Goal: Contribute content: Contribute content

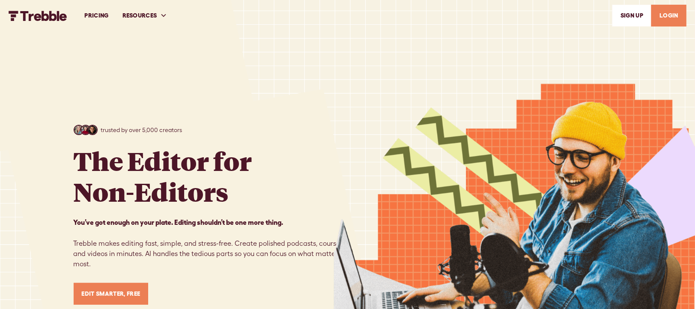
click at [666, 15] on link "LOGIN" at bounding box center [668, 16] width 35 height 22
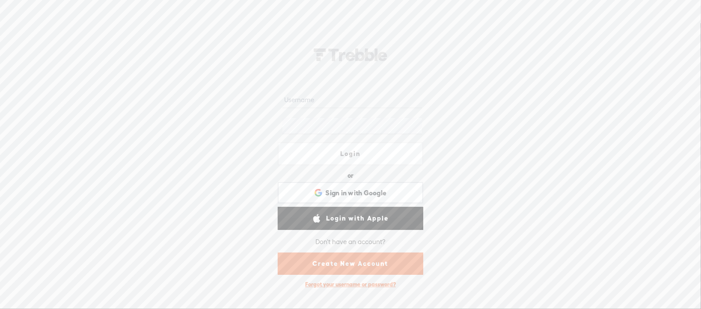
click at [347, 153] on link "Login" at bounding box center [351, 154] width 146 height 23
click at [322, 99] on input "text" at bounding box center [351, 100] width 139 height 17
type input "[EMAIL_ADDRESS][DOMAIN_NAME]"
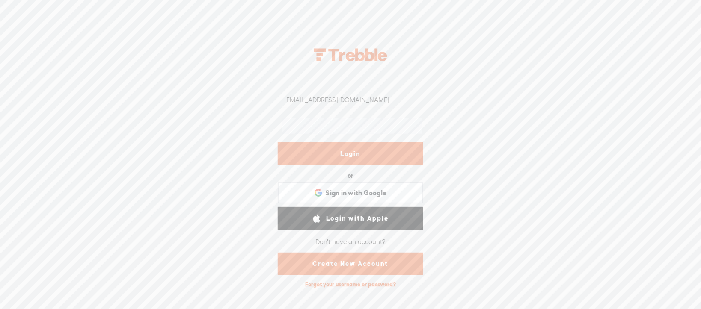
click at [334, 153] on link "Login" at bounding box center [351, 154] width 146 height 23
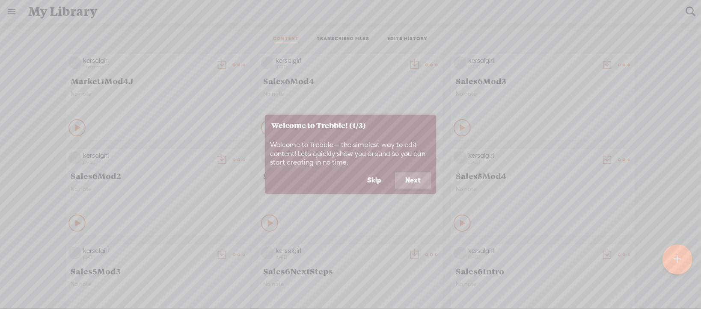
click at [380, 178] on button "Skip" at bounding box center [374, 181] width 35 height 16
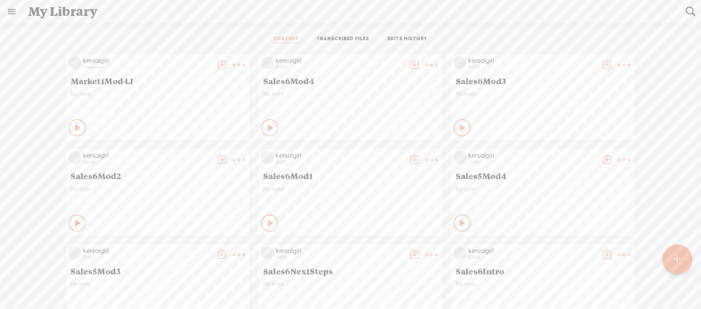
click at [233, 64] on t at bounding box center [239, 65] width 12 height 12
click at [205, 152] on link "Download as..." at bounding box center [192, 153] width 86 height 20
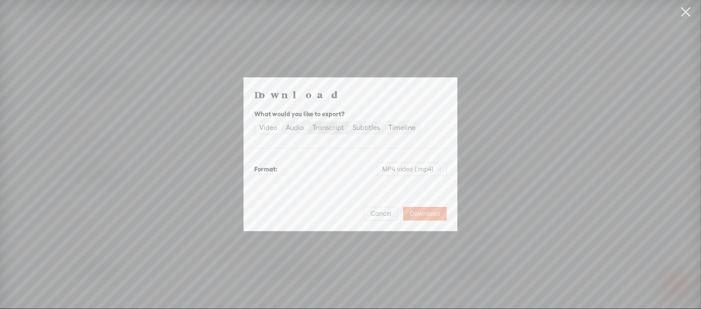
click at [323, 129] on div "Transcript" at bounding box center [328, 128] width 32 height 12
click at [308, 122] on input "Transcript" at bounding box center [308, 122] width 0 height 0
click at [416, 169] on span "Plain text (.txt)" at bounding box center [417, 169] width 49 height 13
click at [413, 217] on div "Microsoft Word (.docx) Best for editing, formatted" at bounding box center [404, 216] width 71 height 21
click at [434, 214] on span "Download" at bounding box center [425, 214] width 30 height 9
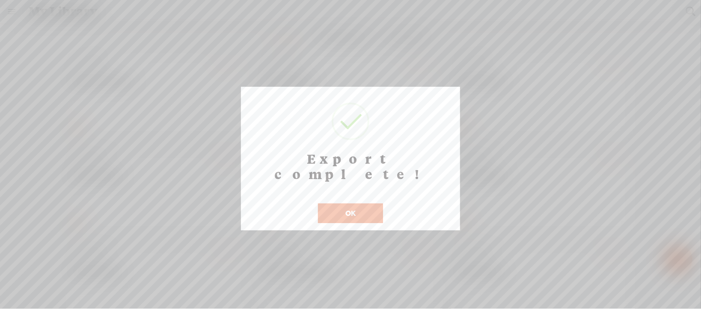
click at [336, 204] on button "OK" at bounding box center [350, 214] width 65 height 20
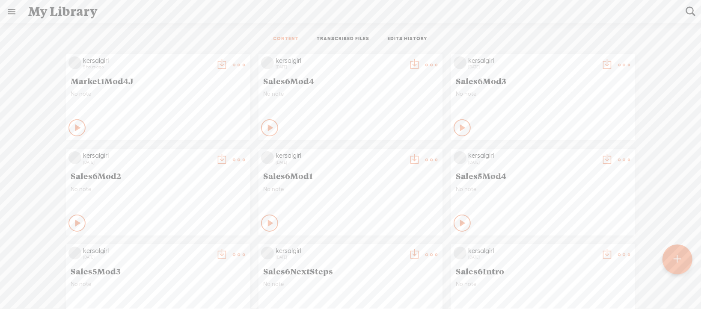
click at [680, 256] on t at bounding box center [677, 259] width 7 height 19
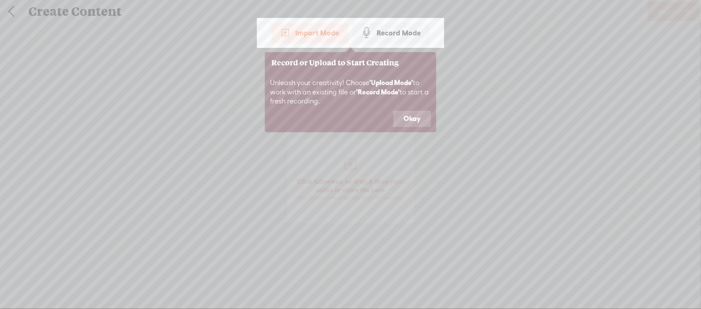
click at [422, 115] on button "Okay" at bounding box center [412, 119] width 38 height 16
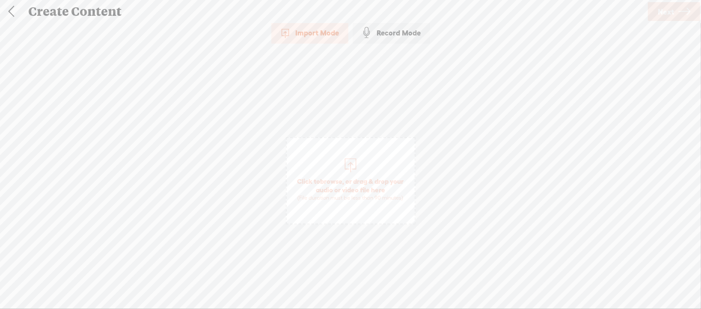
click at [334, 179] on span "browse" at bounding box center [332, 182] width 22 height 8
click at [676, 12] on link "Next" at bounding box center [674, 11] width 52 height 19
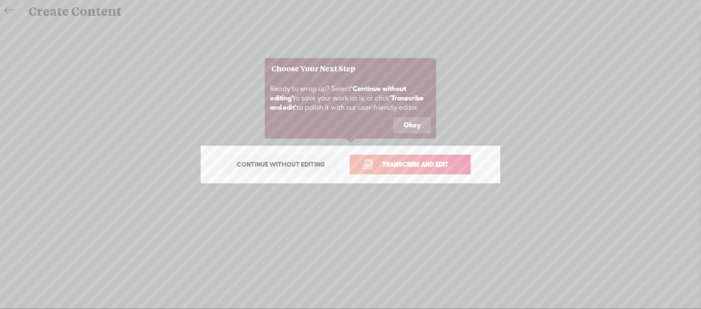
click at [416, 123] on button "Okay" at bounding box center [412, 125] width 38 height 16
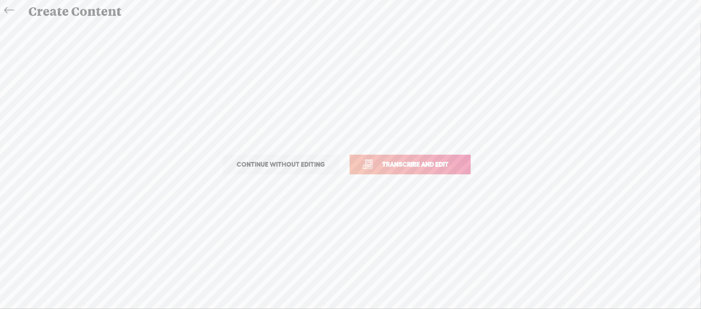
click at [415, 163] on span "Transcribe and edit" at bounding box center [416, 165] width 84 height 10
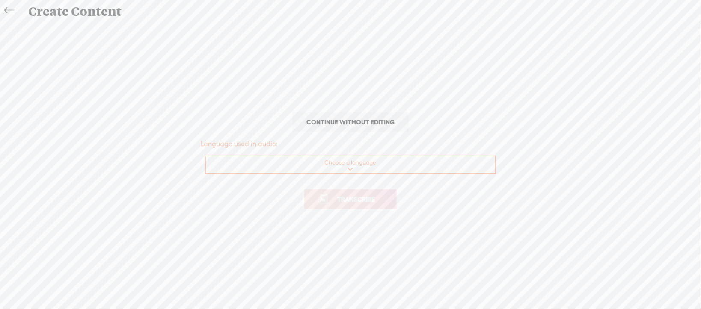
click at [360, 163] on select "Choose a language Afrikaans Albanian Amharic Arabic, Gulf Arabic, Modern Standa…" at bounding box center [351, 166] width 290 height 18
select select "en-[GEOGRAPHIC_DATA]"
click at [206, 157] on select "Choose a language Afrikaans Albanian Amharic Arabic, Gulf Arabic, Modern Standa…" at bounding box center [351, 166] width 290 height 18
click at [346, 202] on span "Transcribe" at bounding box center [356, 200] width 56 height 10
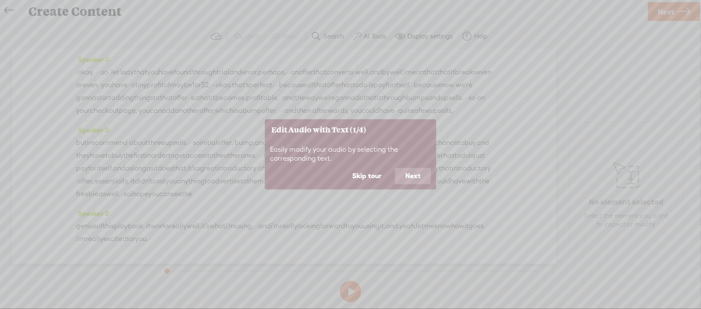
click at [380, 172] on button "Skip tour" at bounding box center [367, 176] width 50 height 16
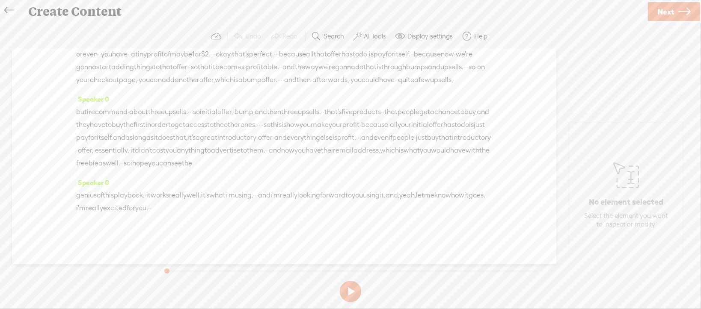
scroll to position [27, 0]
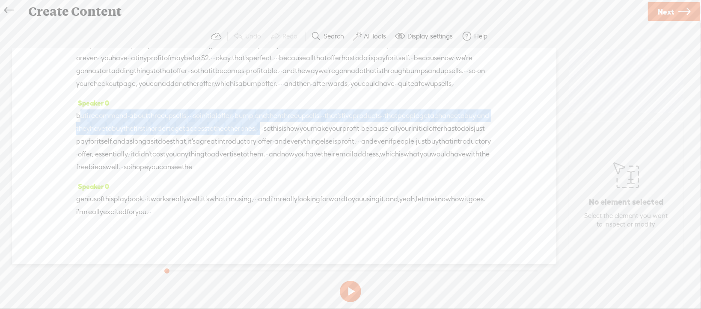
drag, startPoint x: 79, startPoint y: 142, endPoint x: 423, endPoint y: 154, distance: 344.3
click at [424, 155] on div "but i recommend · about three upsells. · · · so initial offer, · bump, and then…" at bounding box center [284, 142] width 416 height 64
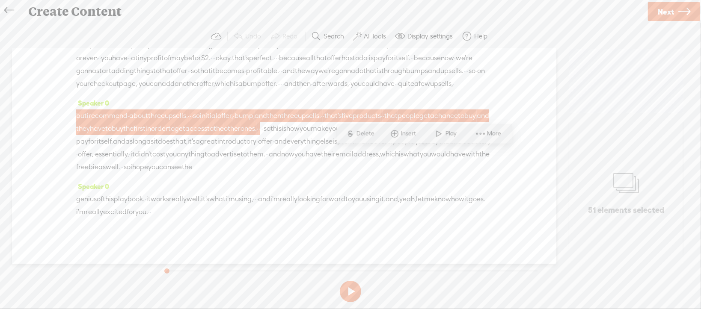
click at [367, 131] on span "Delete" at bounding box center [367, 133] width 20 height 9
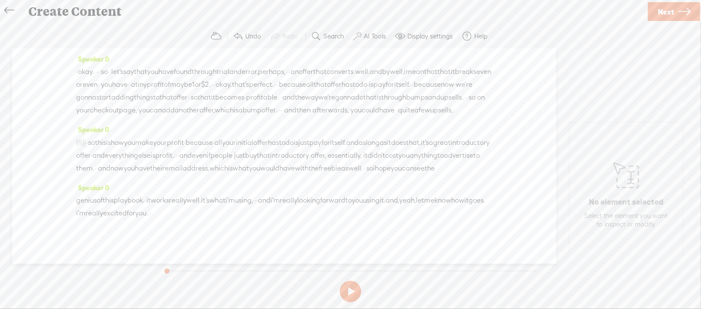
scroll to position [0, 0]
click at [234, 99] on span "which" at bounding box center [224, 105] width 19 height 13
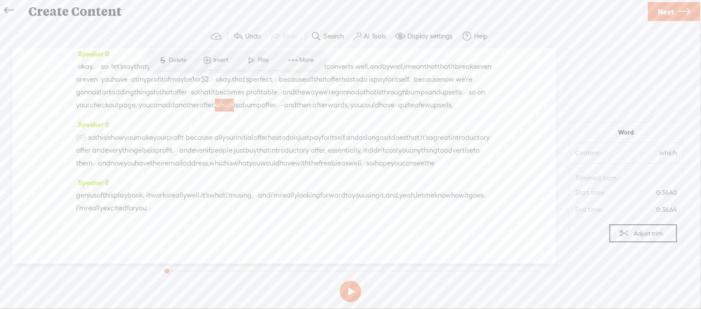
click at [263, 60] on span "Play" at bounding box center [264, 60] width 13 height 9
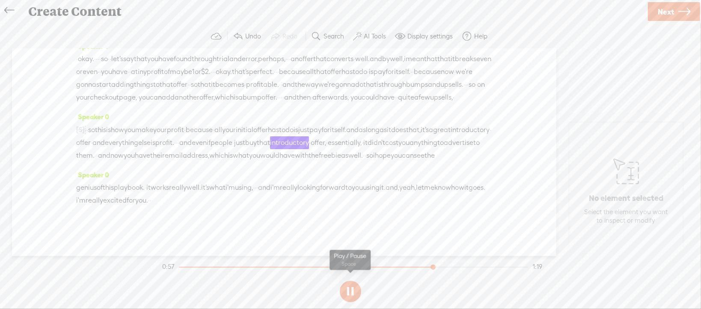
click at [350, 290] on section at bounding box center [350, 292] width 380 height 28
click at [350, 289] on button at bounding box center [350, 291] width 21 height 21
click at [281, 91] on span "·" at bounding box center [280, 97] width 2 height 13
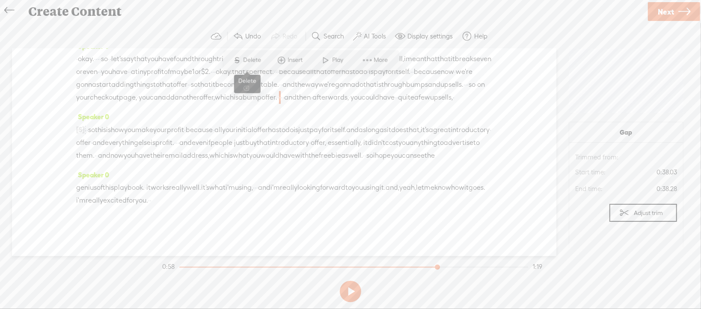
click at [249, 56] on span "Delete" at bounding box center [254, 60] width 20 height 9
click at [234, 91] on span "which" at bounding box center [224, 97] width 19 height 13
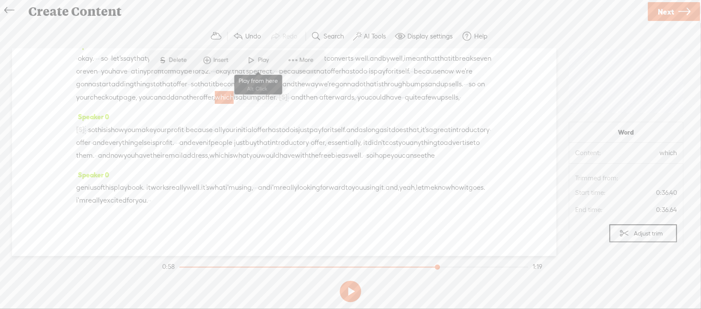
click at [262, 62] on span "Play" at bounding box center [264, 60] width 13 height 9
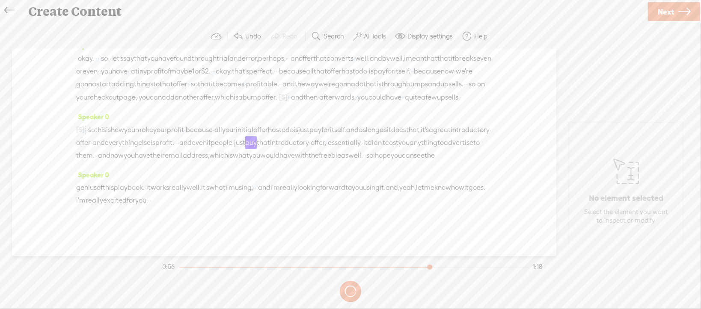
click at [0, 0] on button at bounding box center [0, 0] width 0 height 0
click at [665, 9] on span "Next" at bounding box center [666, 12] width 16 height 22
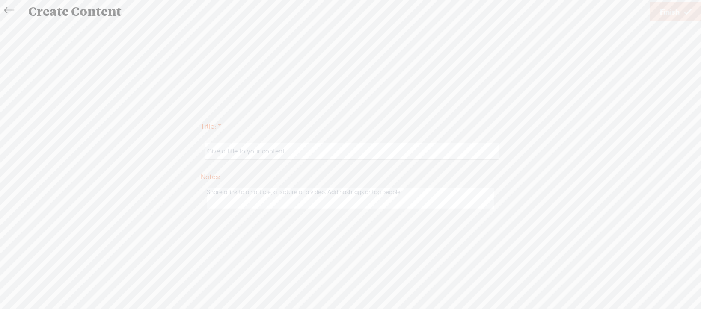
click at [258, 148] on input "text" at bounding box center [351, 151] width 293 height 17
type input "Offer1Mod4J"
click at [660, 10] on span "Finish" at bounding box center [670, 12] width 20 height 22
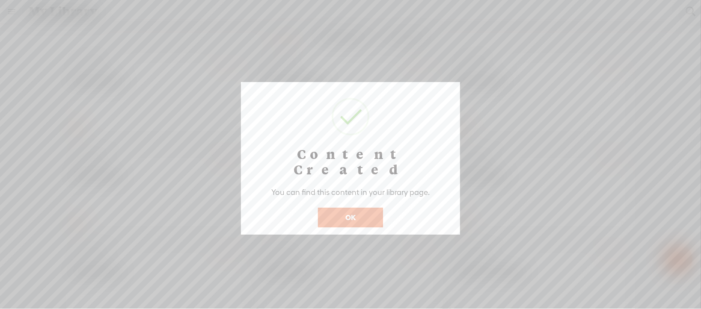
click at [366, 208] on button "OK" at bounding box center [350, 218] width 65 height 20
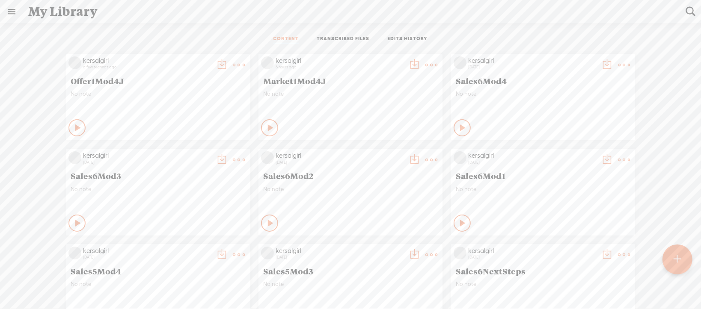
click at [230, 61] on icon at bounding box center [238, 64] width 17 height 17
click at [185, 31] on div "CONTENT TRANSCRIBED FILES EDITS HISTORY" at bounding box center [350, 39] width 688 height 21
click at [233, 66] on t at bounding box center [239, 65] width 12 height 12
click at [160, 41] on div "CONTENT TRANSCRIBED FILES EDITS HISTORY" at bounding box center [350, 39] width 688 height 21
click at [233, 62] on t at bounding box center [239, 65] width 12 height 12
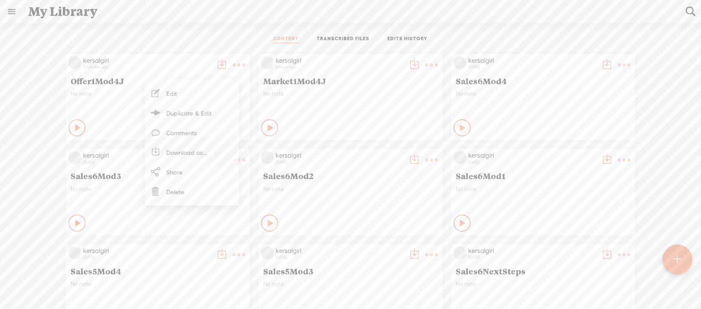
click at [193, 150] on link "Download as..." at bounding box center [192, 153] width 86 height 20
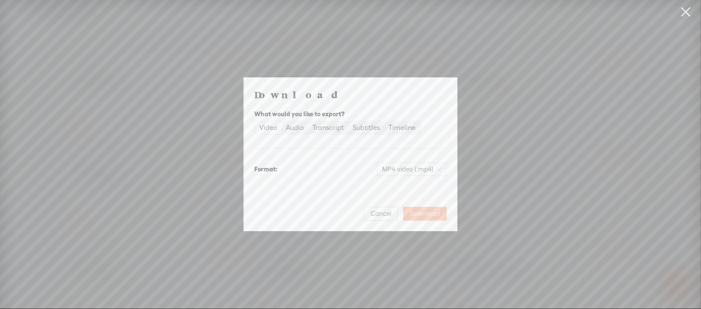
click at [421, 213] on span "Download" at bounding box center [425, 214] width 30 height 9
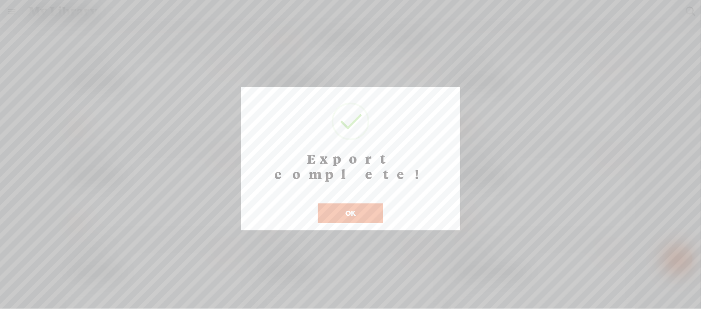
click at [359, 204] on button "OK" at bounding box center [350, 214] width 65 height 20
